Goal: Browse casually: Explore the website without a specific task or goal

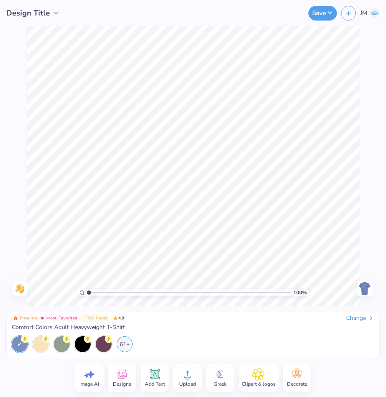
click at [356, 318] on div "Change" at bounding box center [360, 319] width 28 height 8
click at [355, 318] on div "Change" at bounding box center [360, 319] width 28 height 8
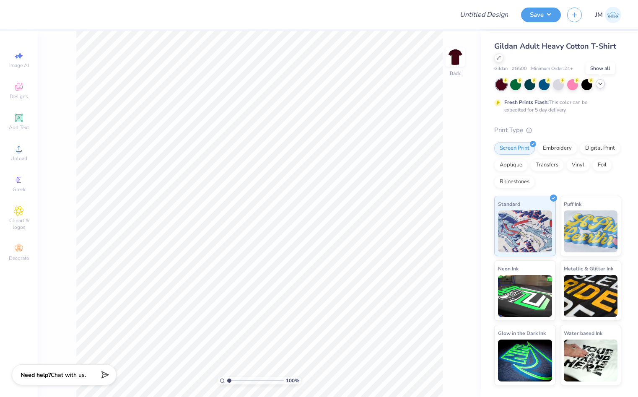
click at [385, 86] on icon at bounding box center [600, 84] width 7 height 7
